Goal: Task Accomplishment & Management: Manage account settings

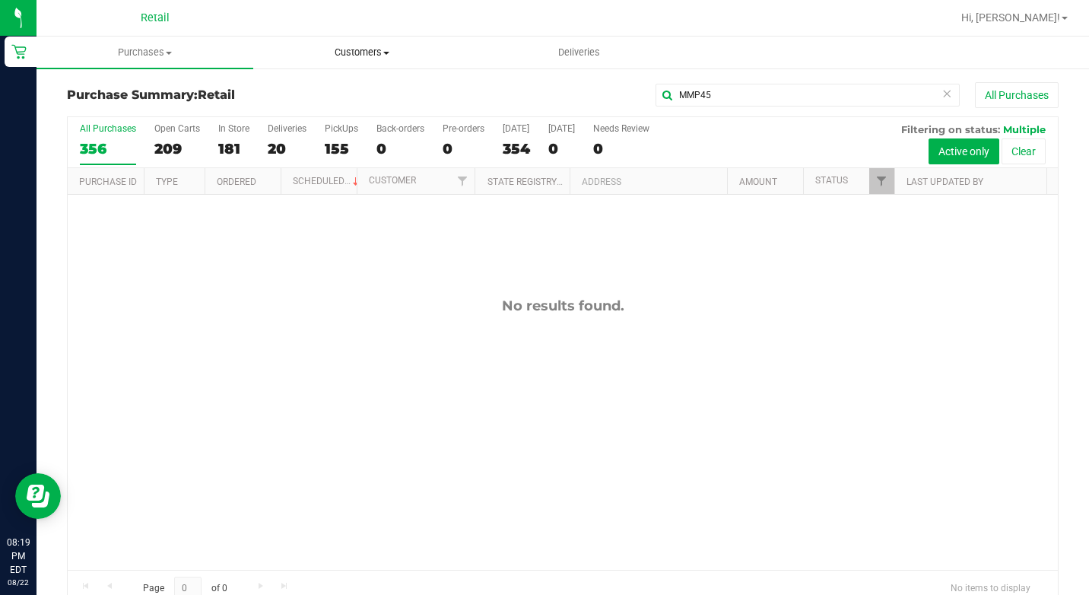
click at [370, 54] on span "Customers" at bounding box center [361, 53] width 215 height 14
click at [328, 95] on span "All customers" at bounding box center [308, 91] width 110 height 13
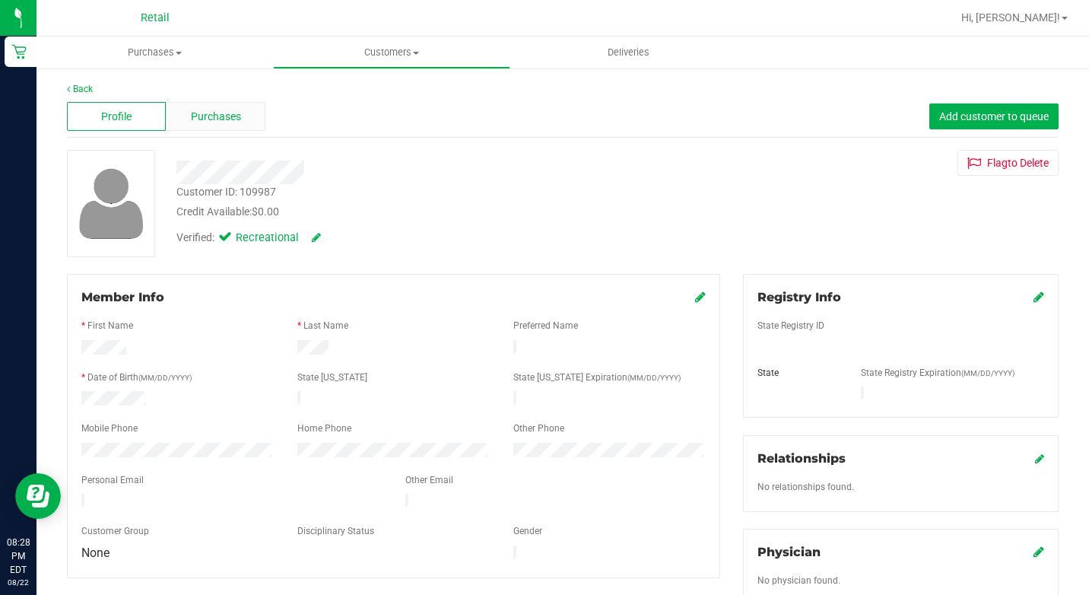
click at [206, 113] on span "Purchases" at bounding box center [216, 117] width 50 height 16
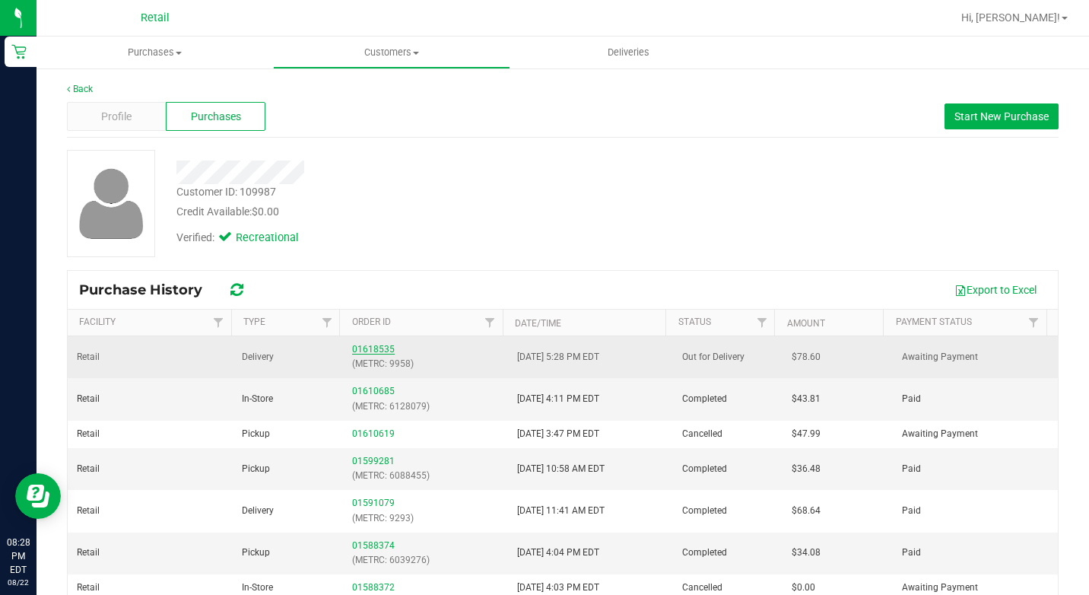
click at [370, 348] on link "01618535" at bounding box center [373, 349] width 43 height 11
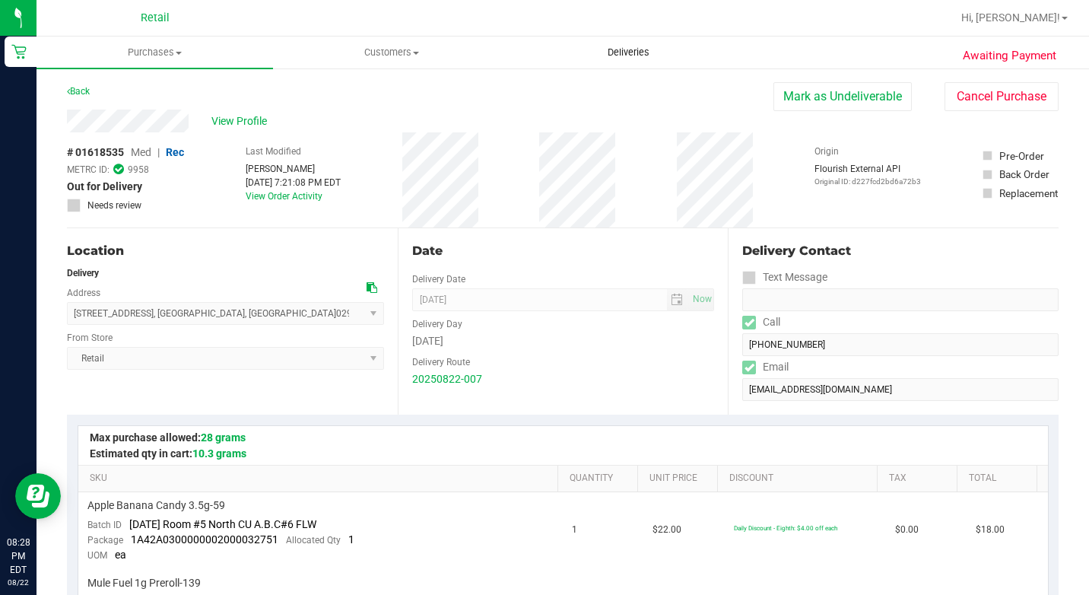
click at [634, 43] on uib-tab-heading "Deliveries" at bounding box center [628, 52] width 235 height 30
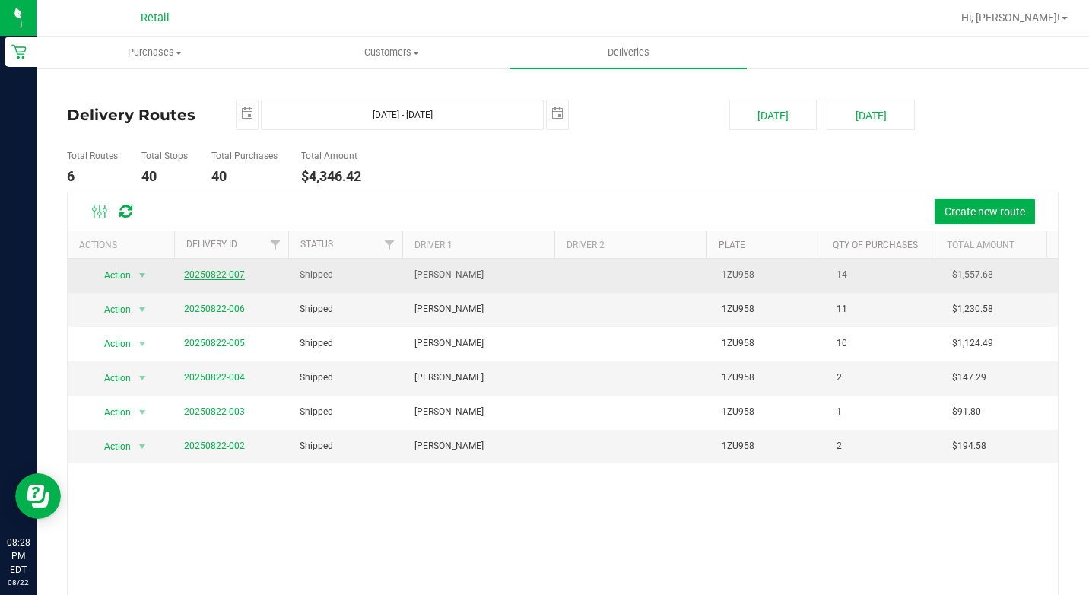
click at [206, 272] on link "20250822-007" at bounding box center [214, 274] width 61 height 11
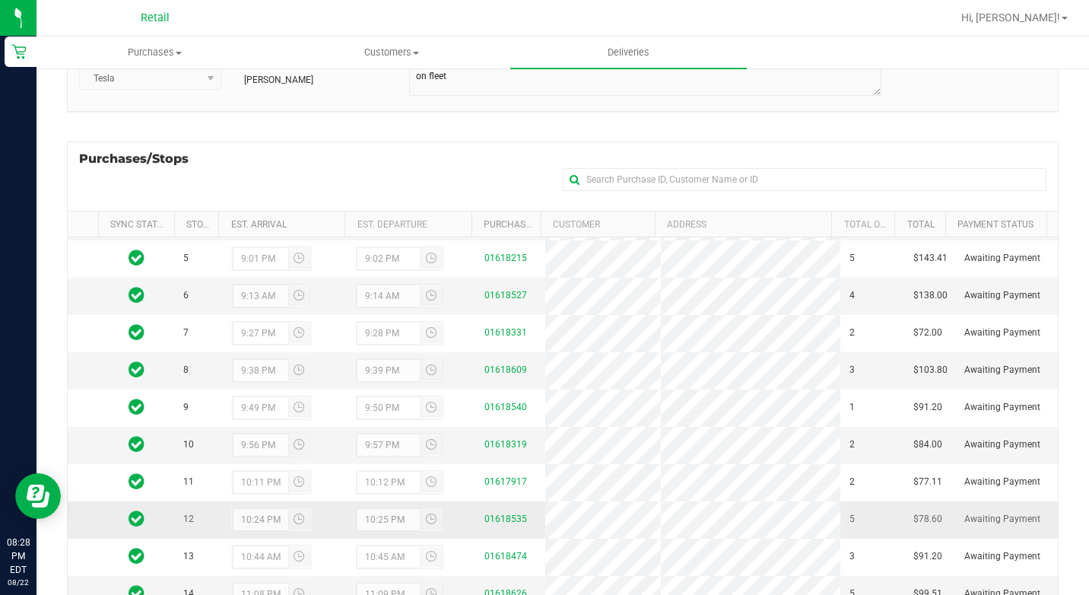
scroll to position [241, 0]
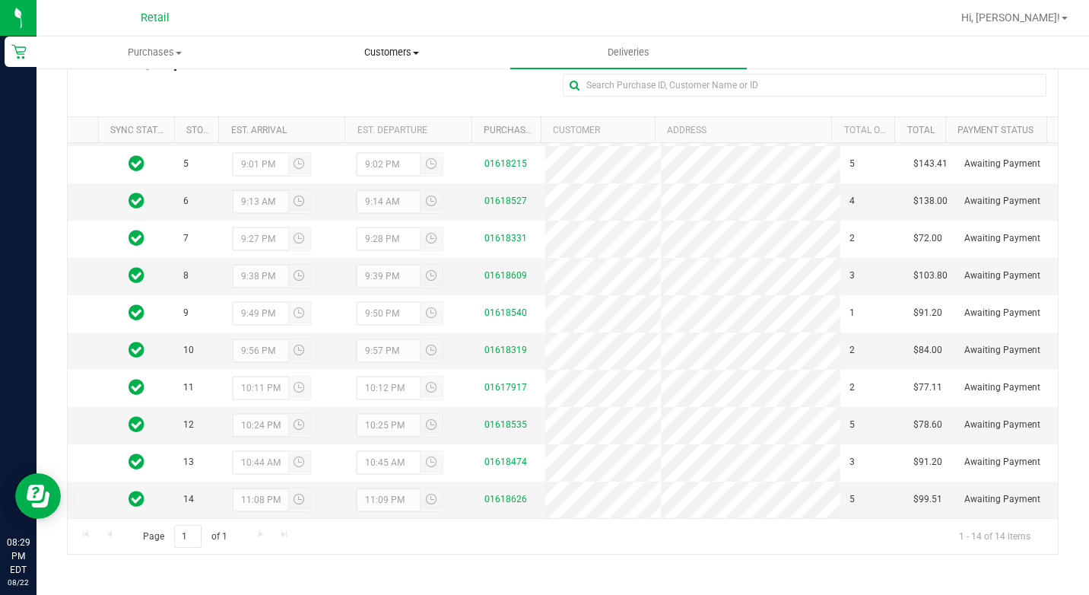
click at [394, 44] on uib-tab-heading "Customers All customers Add a new customer All physicians" at bounding box center [391, 52] width 235 height 30
click at [336, 95] on span "All customers" at bounding box center [328, 91] width 110 height 13
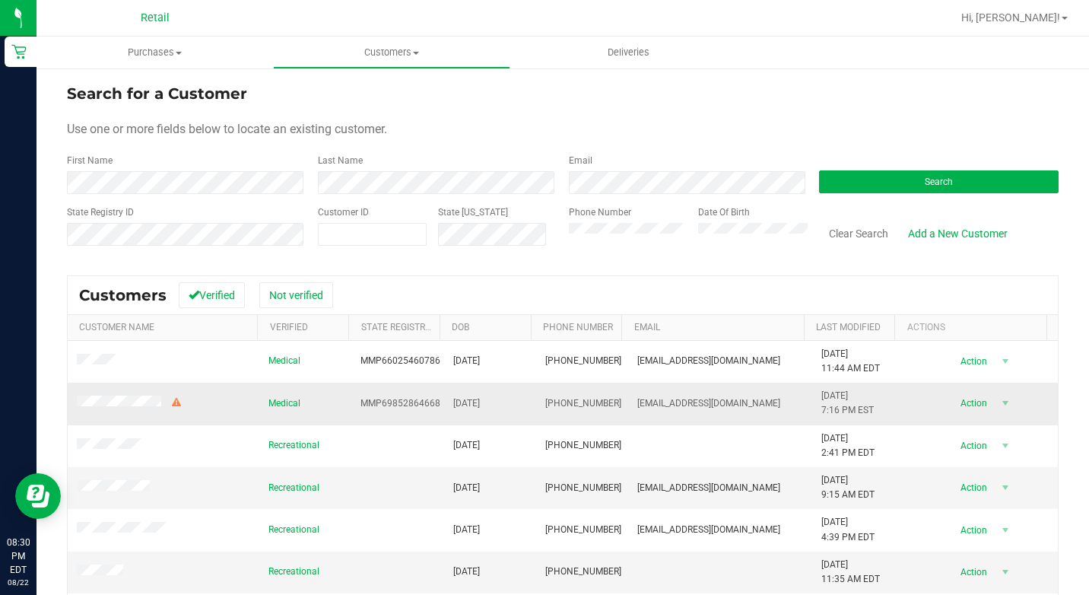
scroll to position [4, 0]
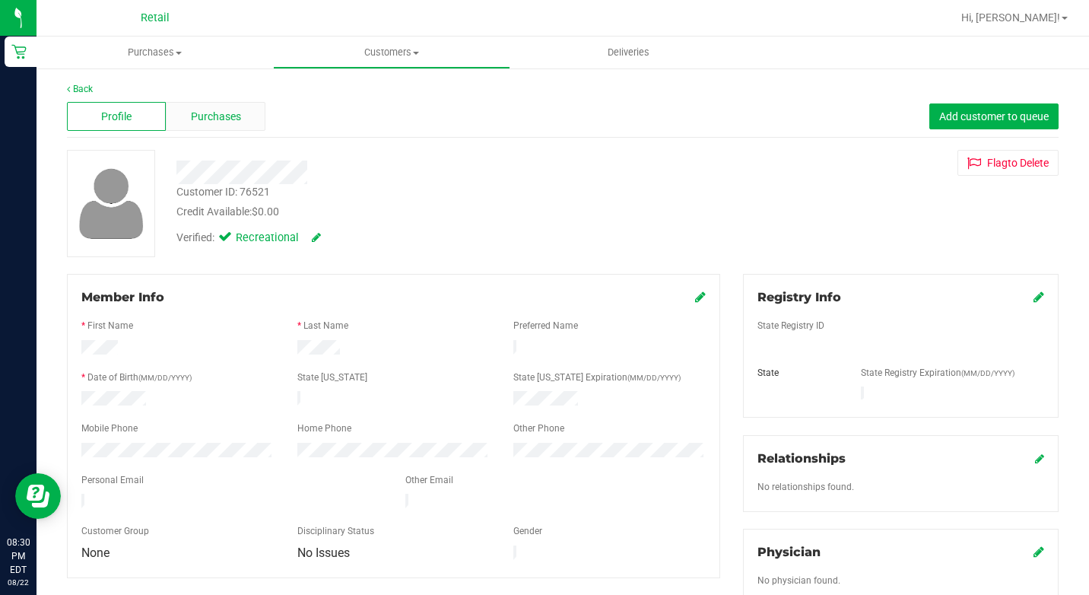
click at [208, 114] on span "Purchases" at bounding box center [216, 117] width 50 height 16
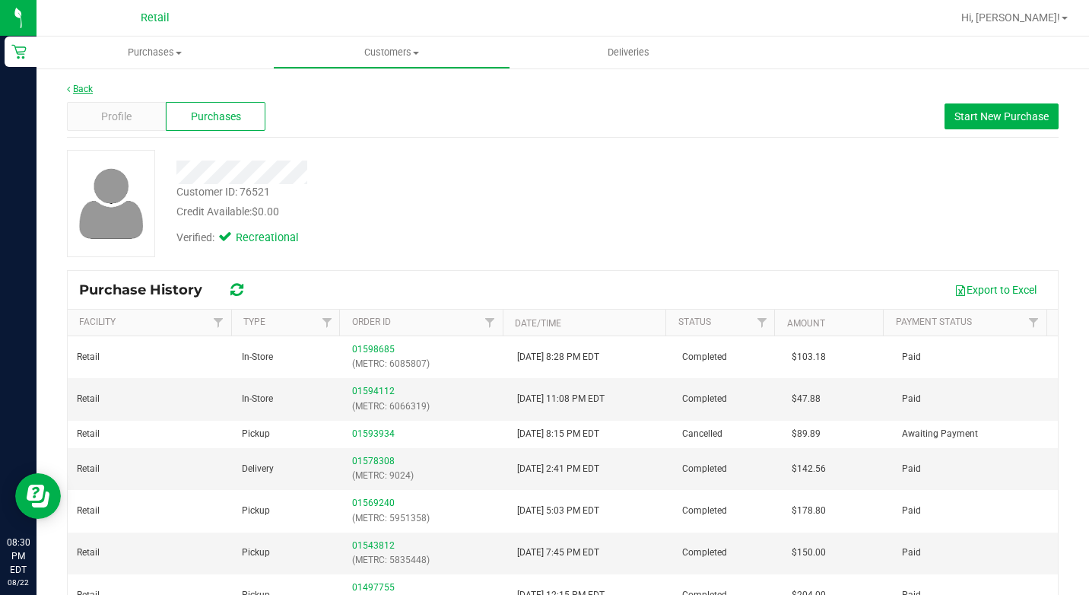
click at [90, 87] on link "Back" at bounding box center [80, 89] width 26 height 11
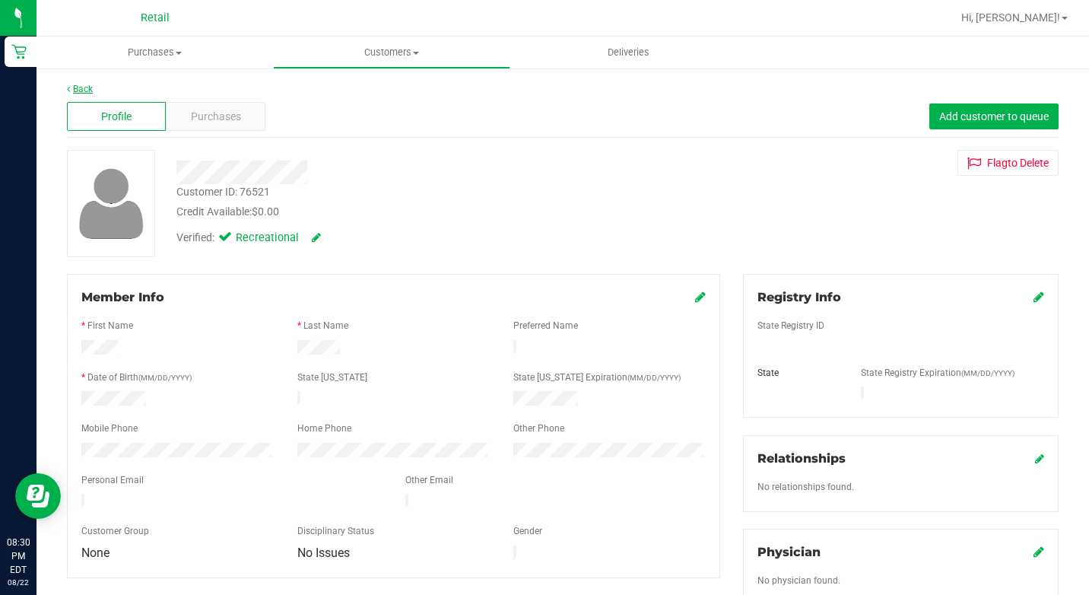
click at [87, 85] on link "Back" at bounding box center [80, 89] width 26 height 11
click at [230, 106] on div "Purchases" at bounding box center [215, 116] width 99 height 29
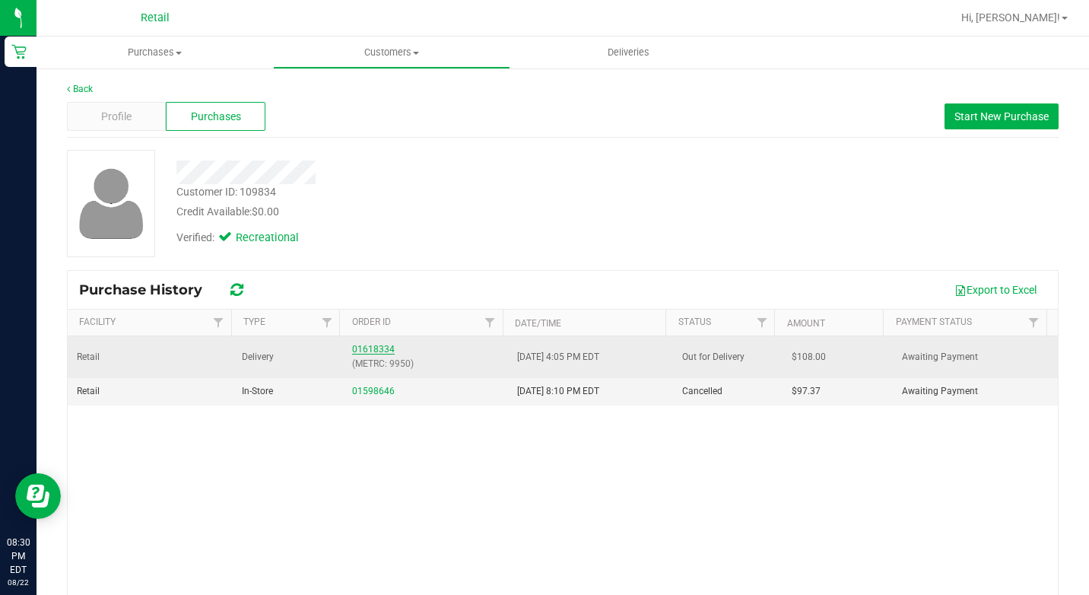
click at [377, 348] on link "01618334" at bounding box center [373, 349] width 43 height 11
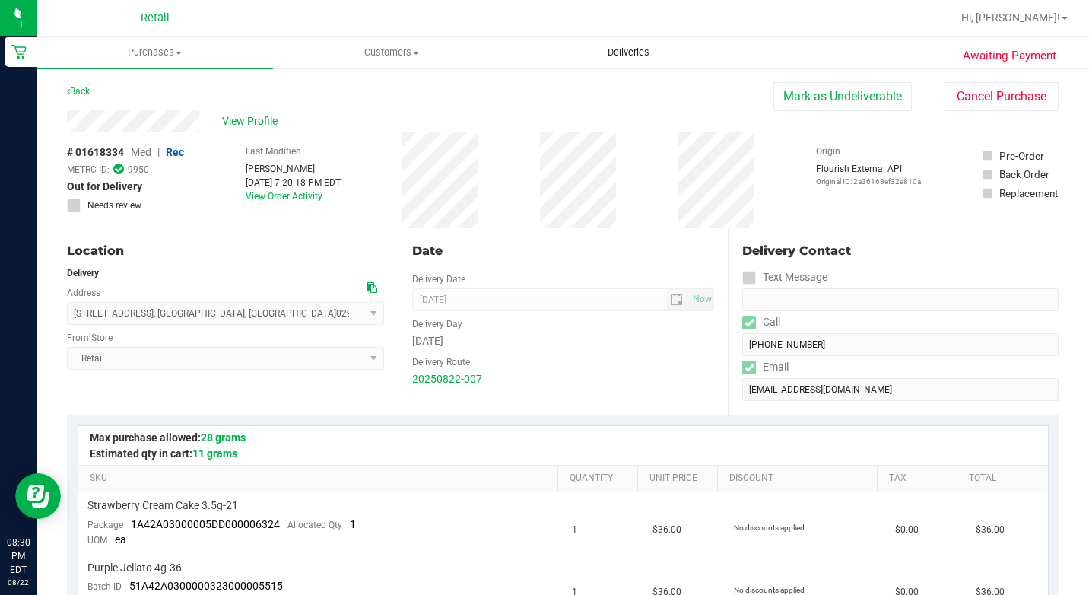
click at [621, 56] on span "Deliveries" at bounding box center [628, 53] width 83 height 14
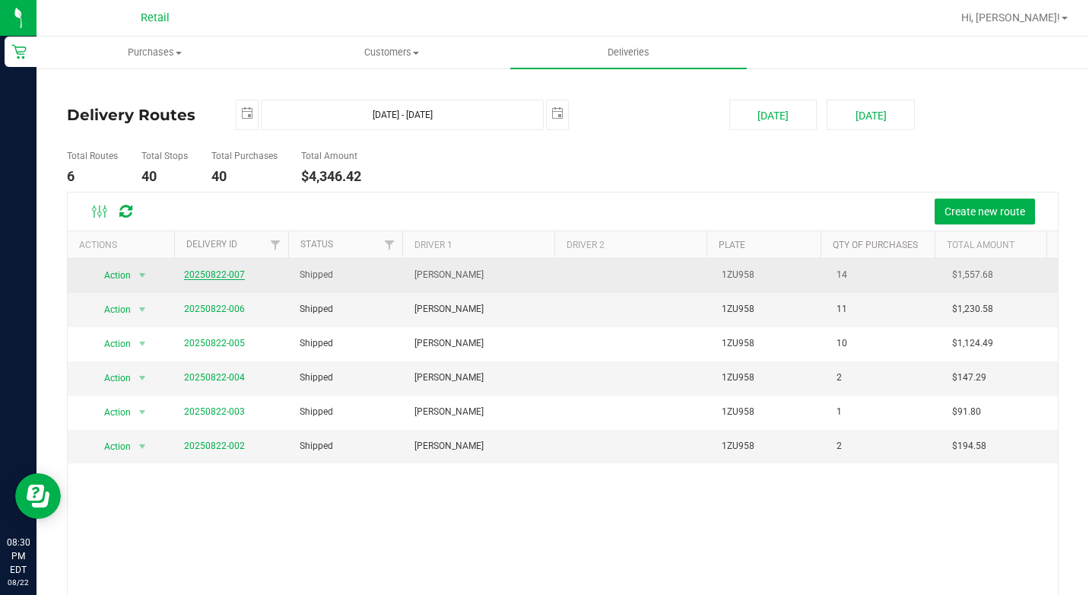
click at [220, 274] on link "20250822-007" at bounding box center [214, 274] width 61 height 11
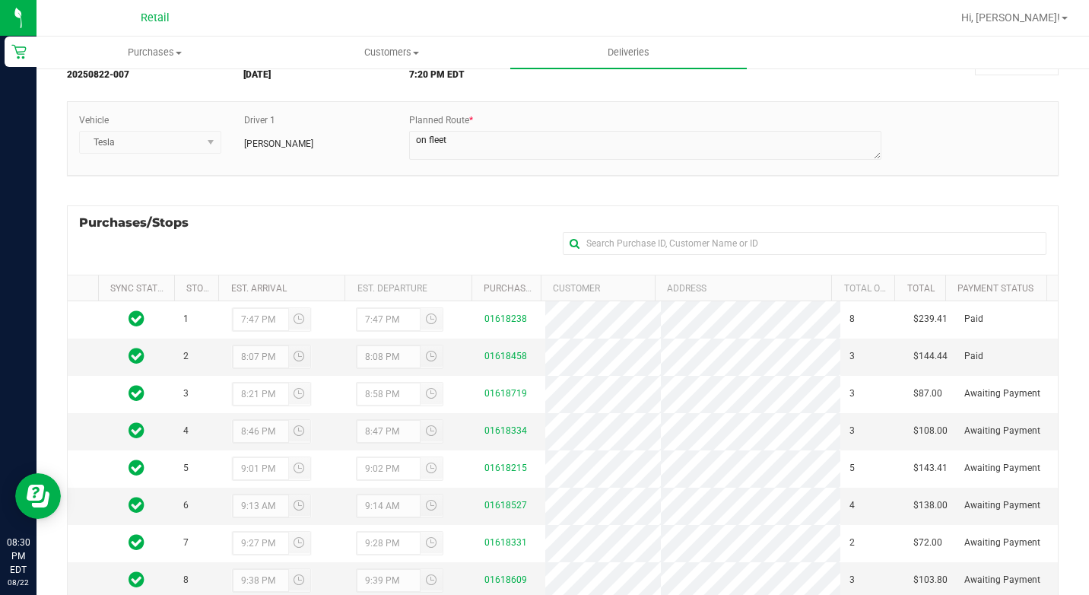
scroll to position [13, 0]
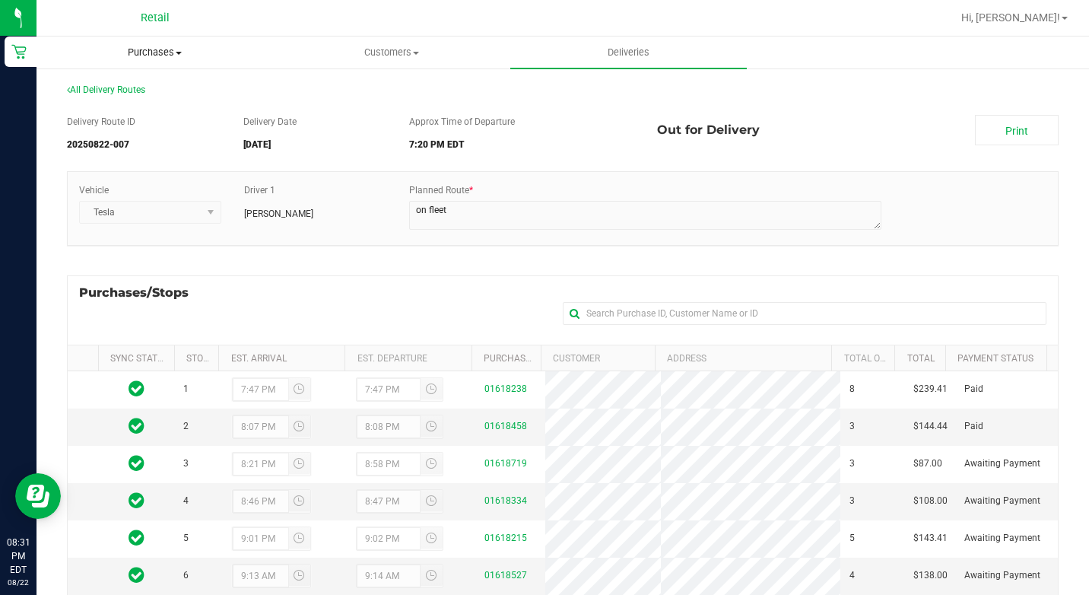
click at [162, 47] on span "Purchases" at bounding box center [154, 53] width 235 height 14
click at [140, 98] on span "Summary of purchases" at bounding box center [115, 91] width 156 height 13
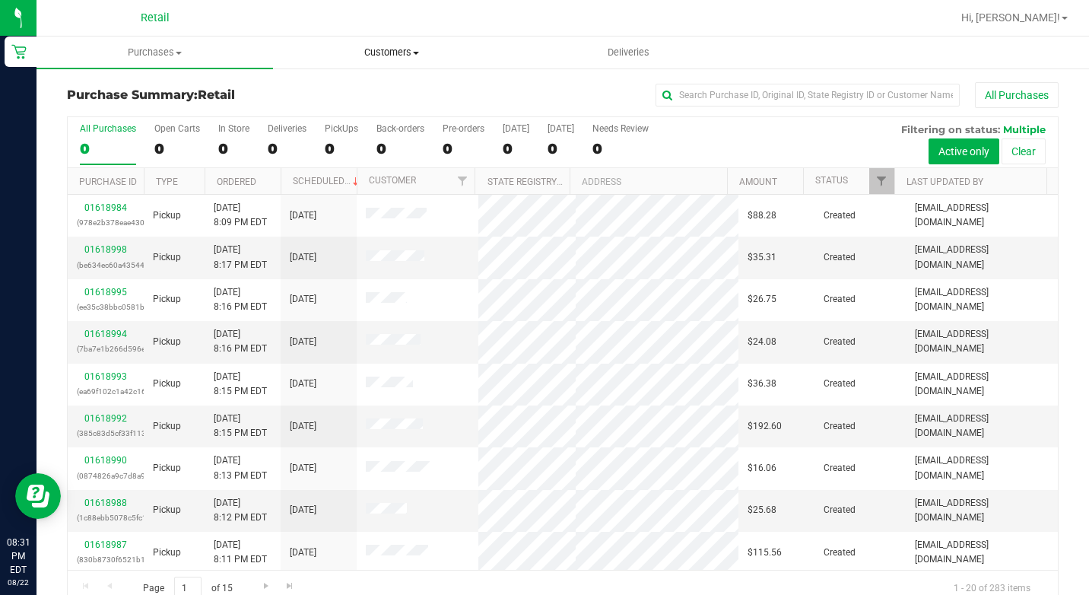
click at [392, 46] on span "Customers" at bounding box center [391, 53] width 235 height 14
click at [354, 85] on span "All customers" at bounding box center [328, 91] width 110 height 13
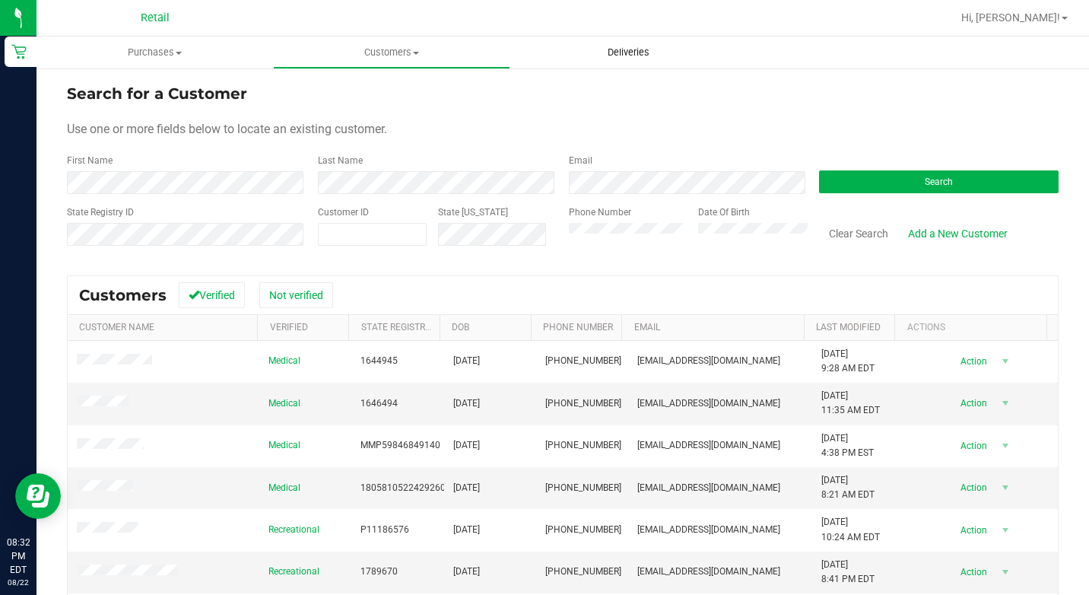
click at [631, 52] on span "Deliveries" at bounding box center [628, 53] width 83 height 14
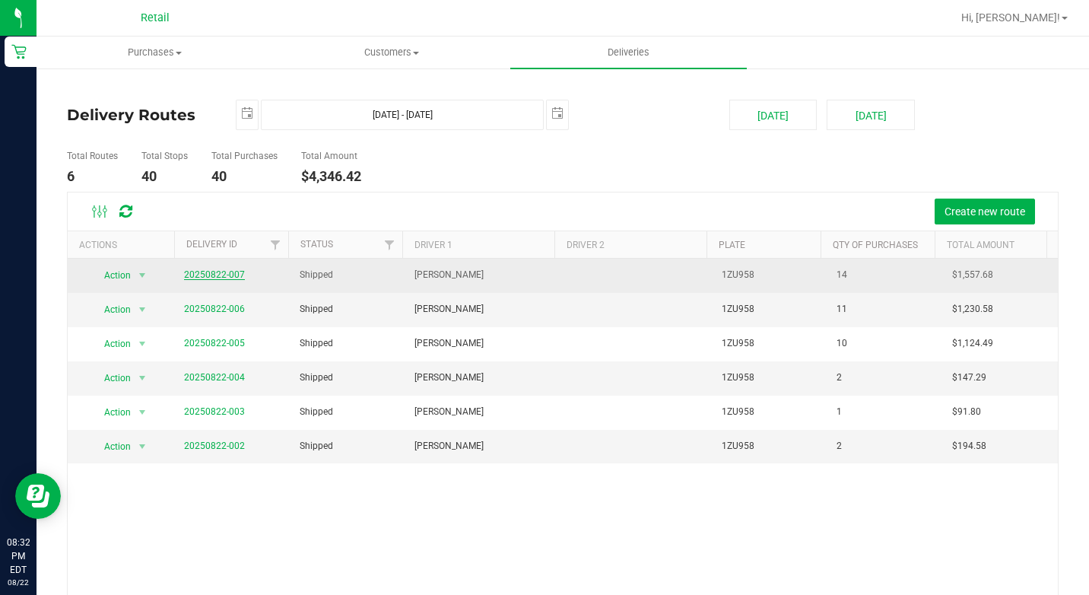
click at [230, 275] on link "20250822-007" at bounding box center [214, 274] width 61 height 11
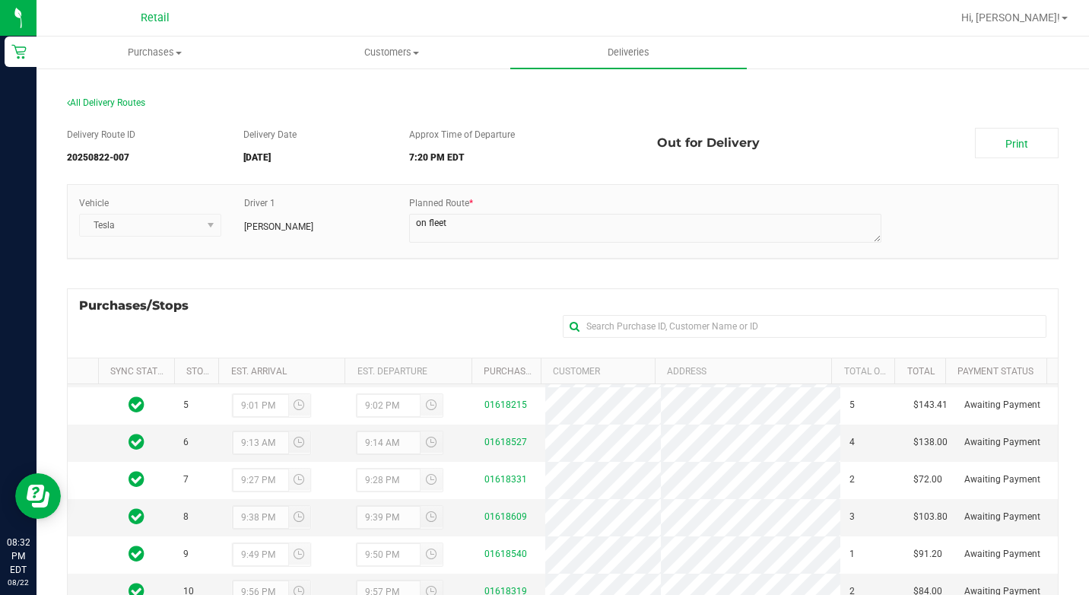
scroll to position [185, 0]
click at [494, 586] on link "01618319" at bounding box center [506, 591] width 43 height 11
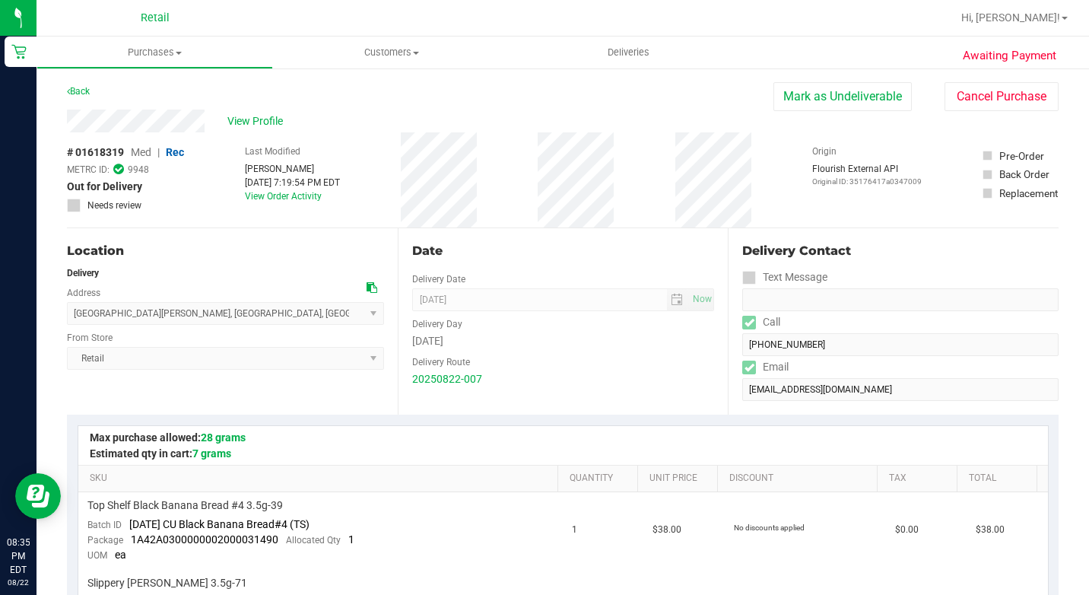
click at [993, 113] on div "View Profile # 01618319 Med | Rec METRC ID: 9948 Out for Delivery Needs review …" at bounding box center [563, 169] width 992 height 119
click at [993, 104] on button "Cancel Purchase" at bounding box center [1002, 96] width 114 height 29
